Goal: Check status: Check status

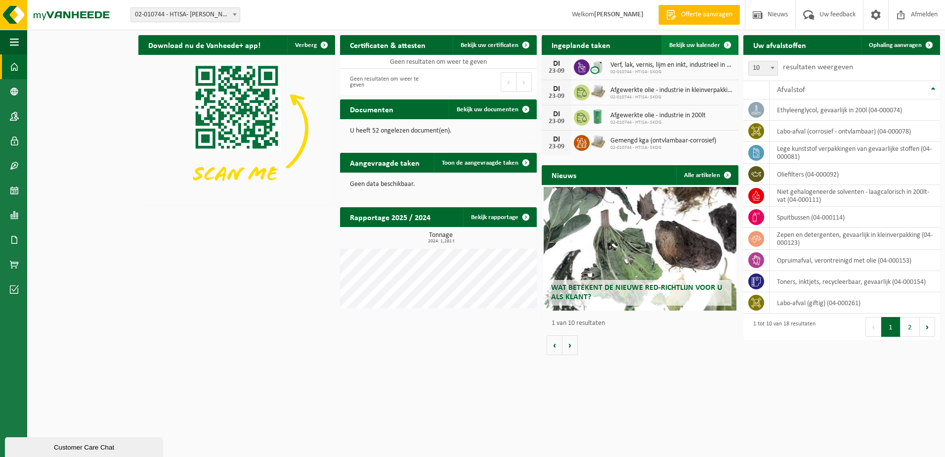
click at [699, 46] on span "Bekijk uw kalender" at bounding box center [694, 45] width 51 height 6
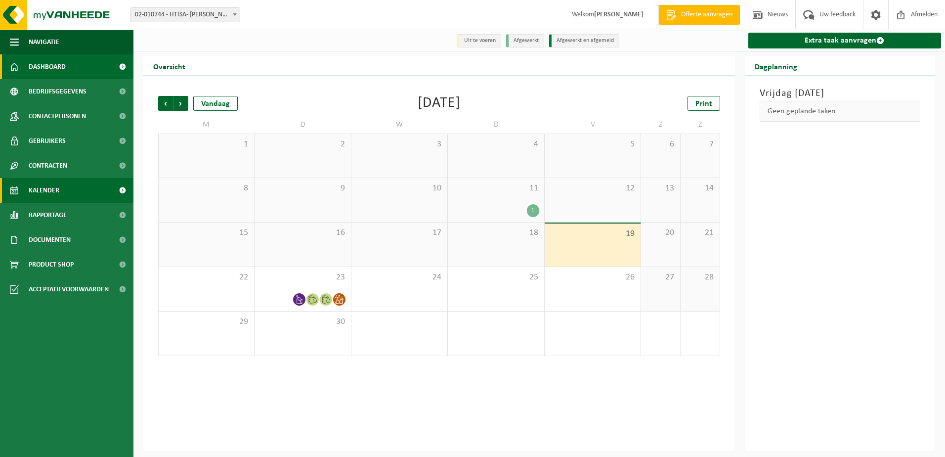
click at [45, 63] on span "Dashboard" at bounding box center [47, 66] width 37 height 25
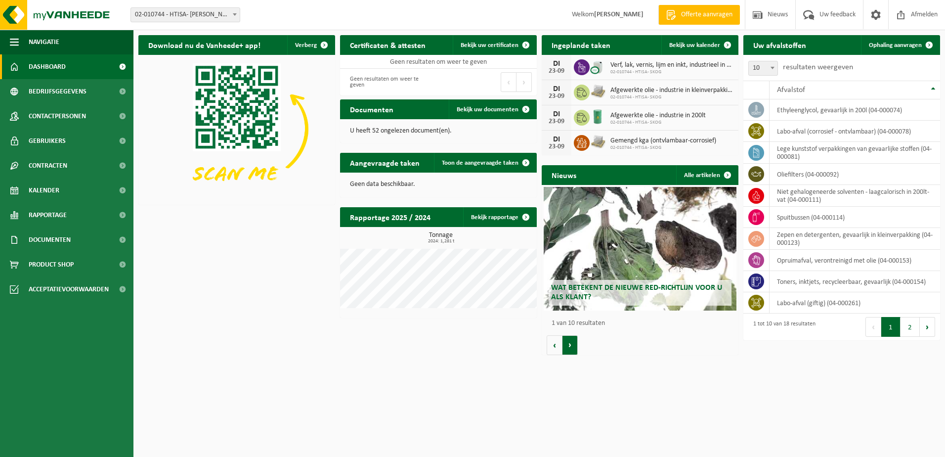
click at [574, 345] on button "Volgende" at bounding box center [570, 345] width 15 height 20
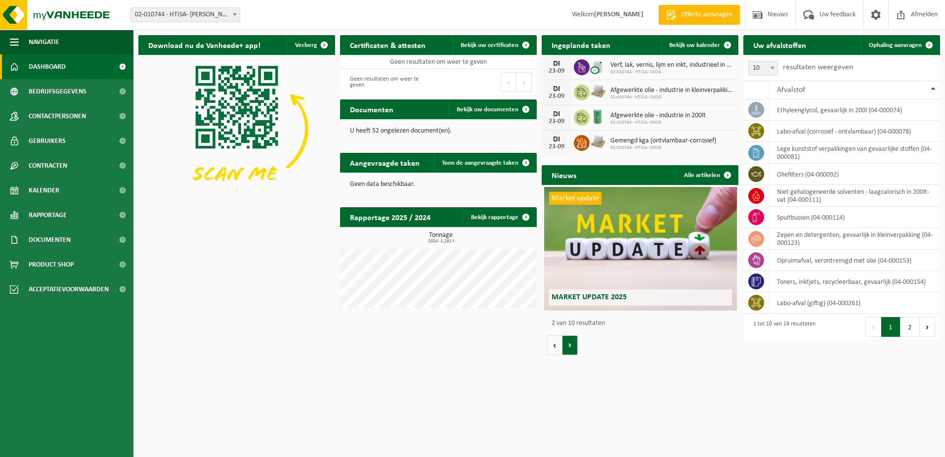
scroll to position [0, 197]
click at [570, 349] on button "Volgende" at bounding box center [570, 345] width 15 height 20
click at [569, 343] on button "Volgende" at bounding box center [570, 345] width 15 height 20
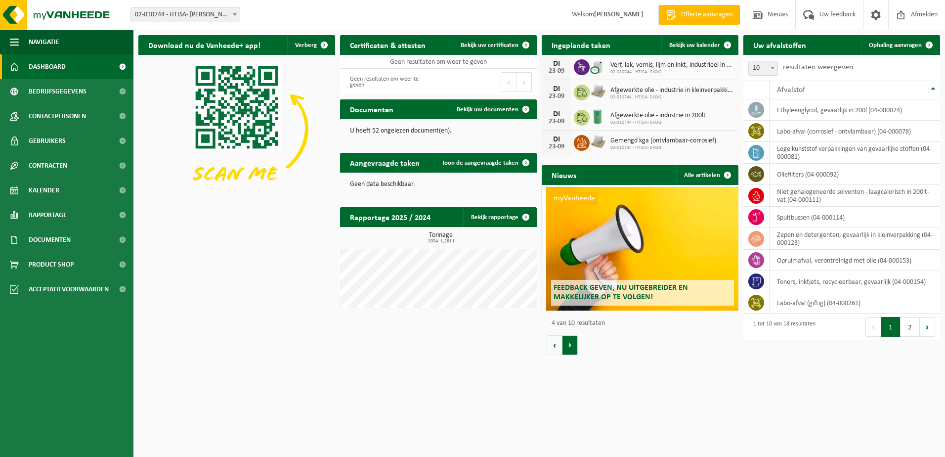
scroll to position [0, 590]
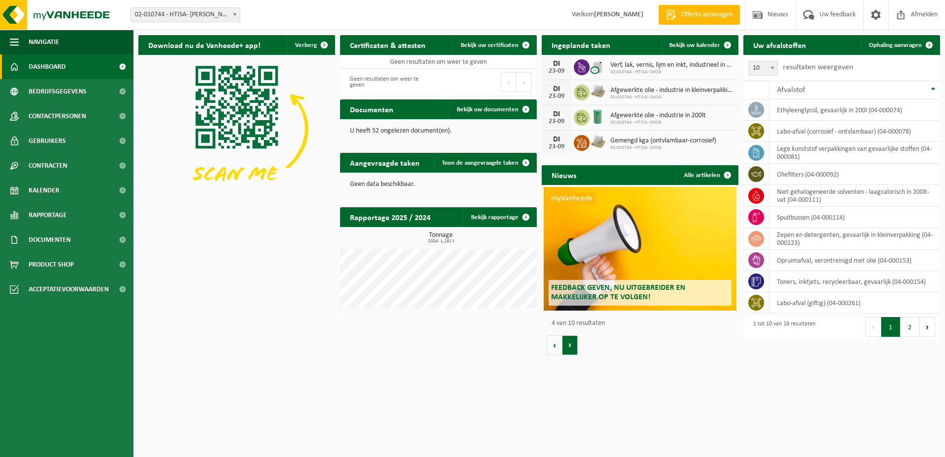
click at [569, 343] on button "Volgende" at bounding box center [570, 345] width 15 height 20
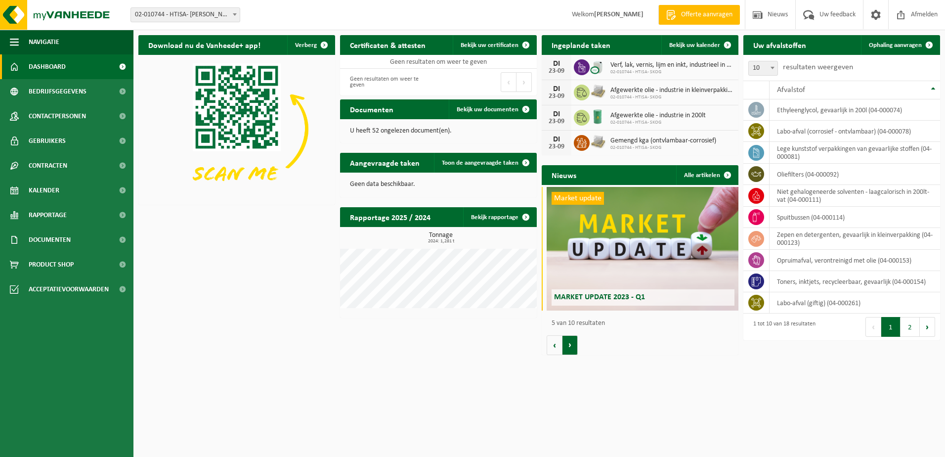
scroll to position [0, 787]
